Goal: Information Seeking & Learning: Learn about a topic

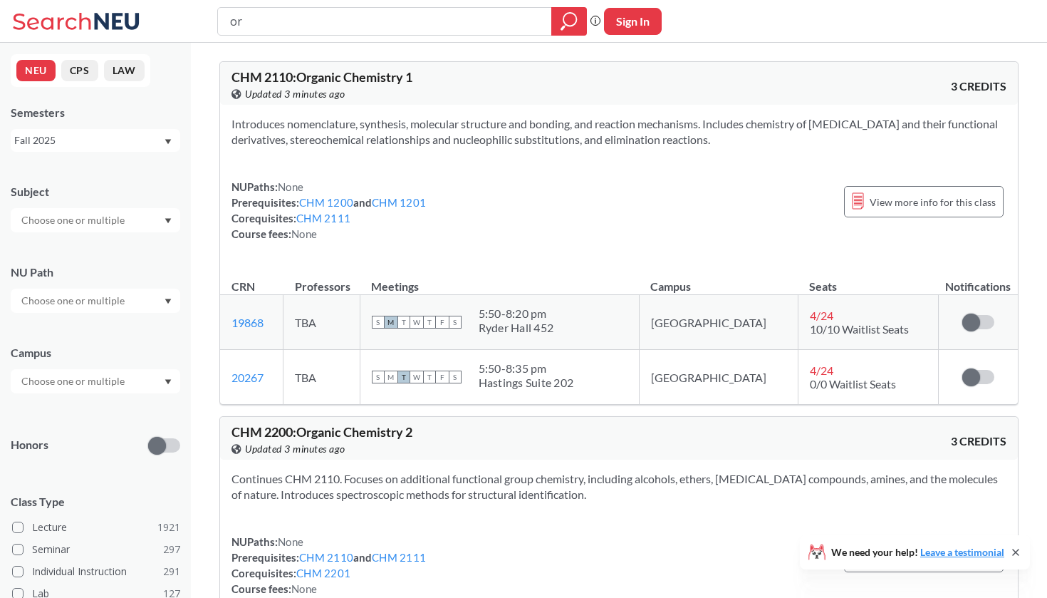
type input "o"
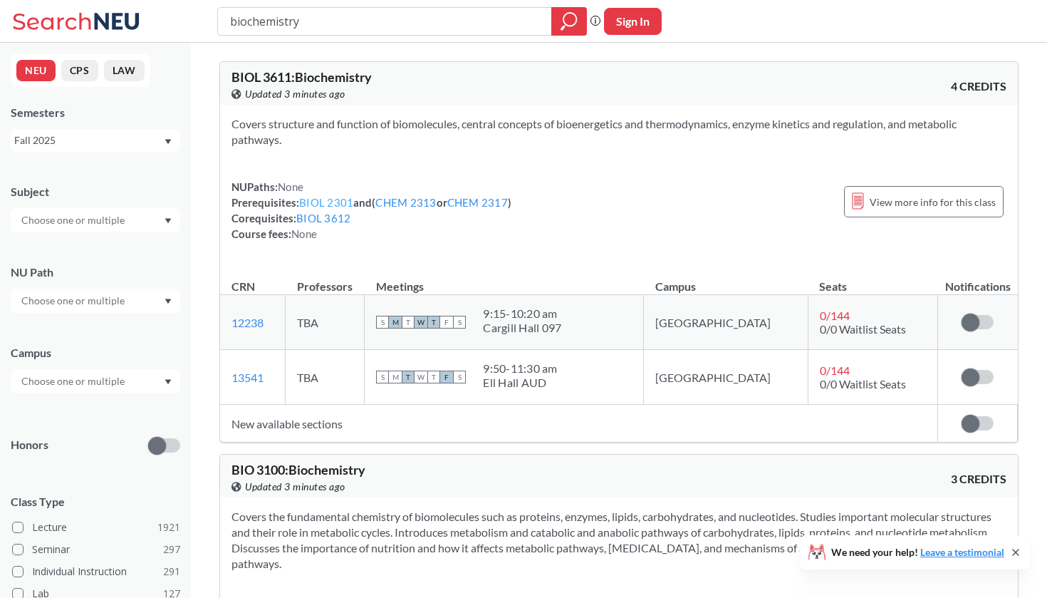
click at [333, 204] on link "BIOL 2301" at bounding box center [326, 202] width 54 height 13
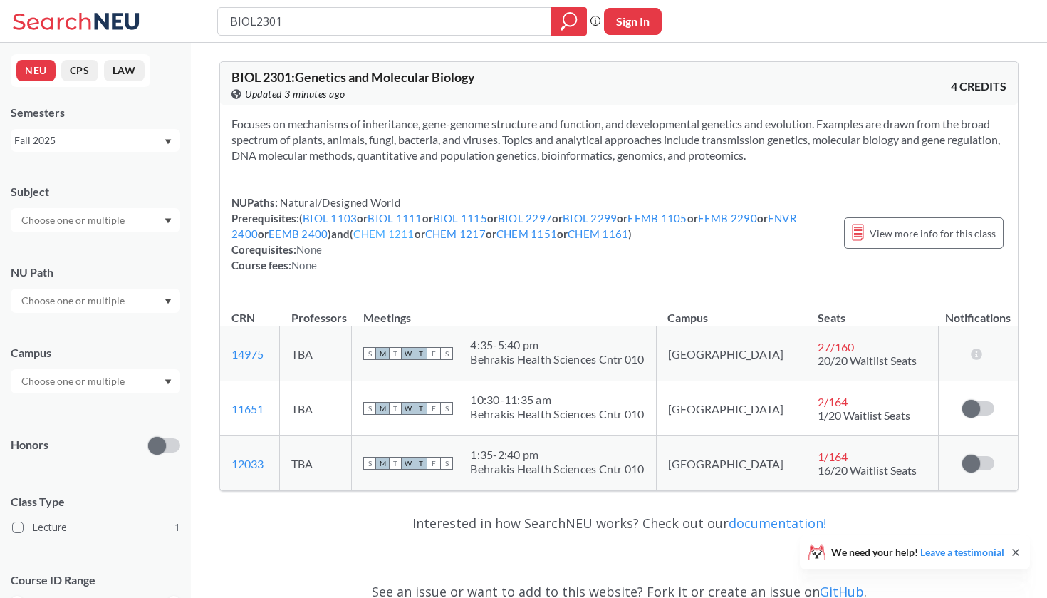
click at [386, 234] on link "CHEM 1211" at bounding box center [383, 233] width 61 height 13
type input "CHEM1211"
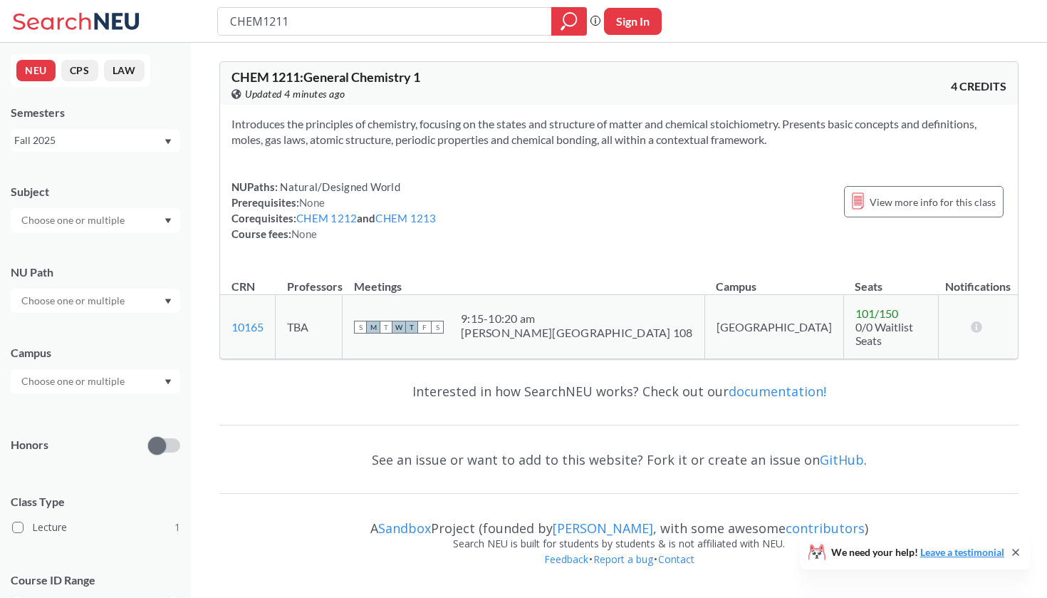
click at [318, 224] on div "NUPaths: Natural/Designed World Prerequisites: None Corequisites: CHEM 1212 and…" at bounding box center [333, 210] width 205 height 63
click at [316, 222] on link "CHEM 1212" at bounding box center [326, 218] width 61 height 13
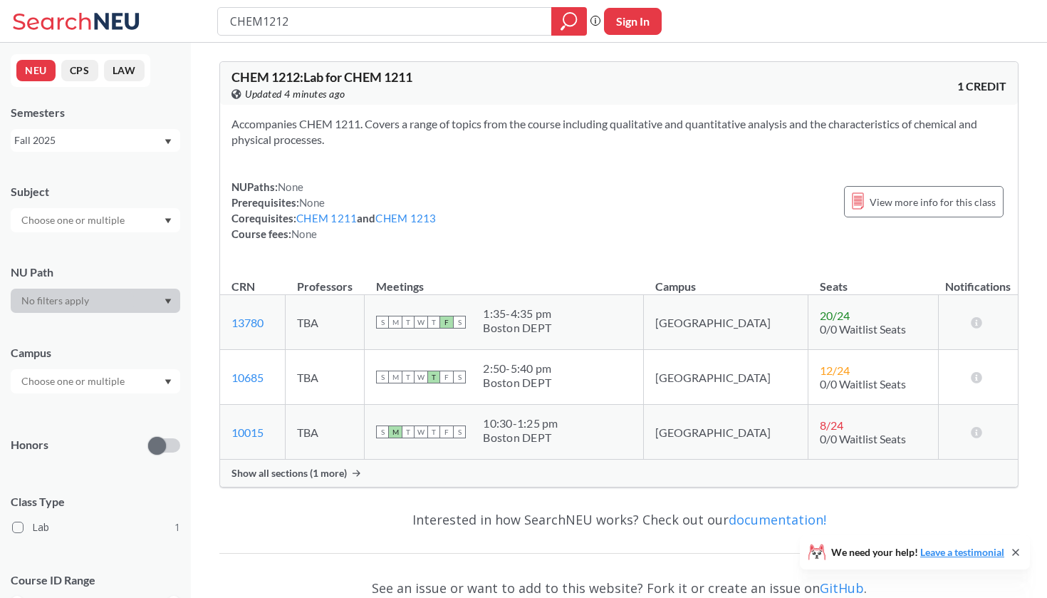
type input "CHEM1211"
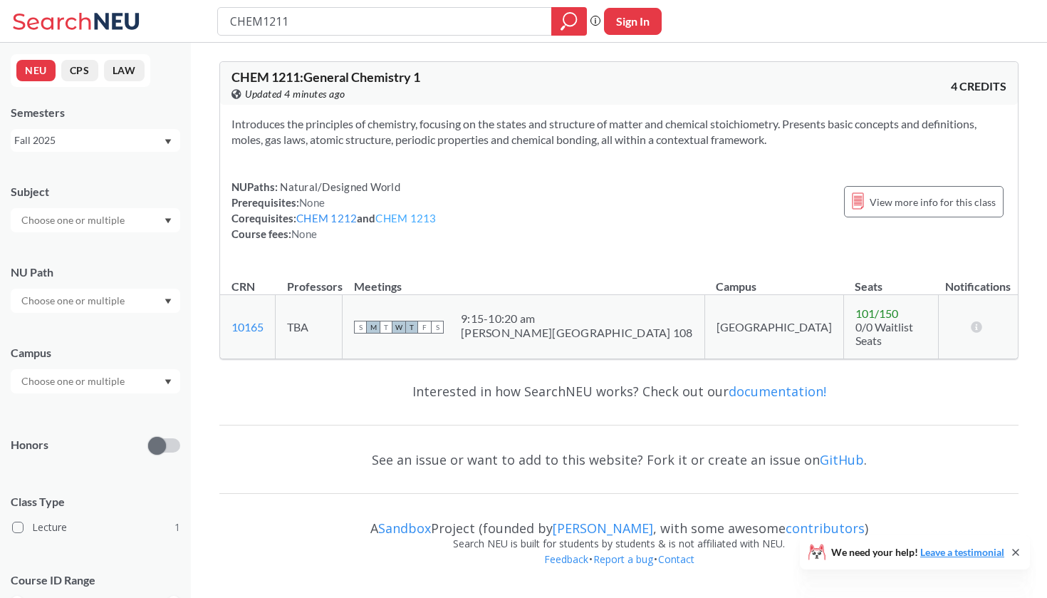
click at [396, 221] on link "CHEM 1213" at bounding box center [405, 218] width 61 height 13
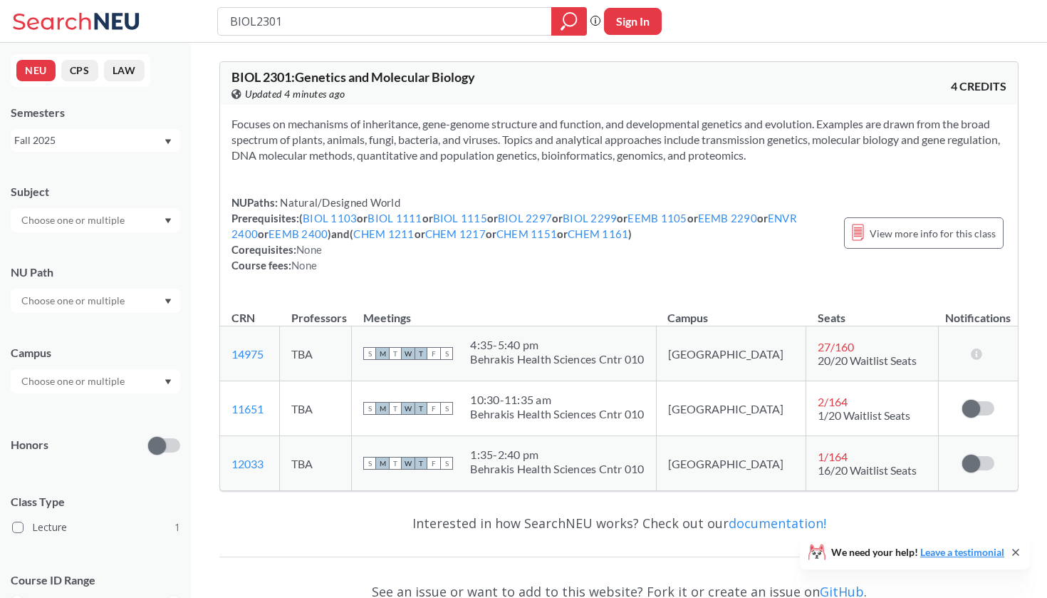
type input "biochemistry"
